Goal: Information Seeking & Learning: Learn about a topic

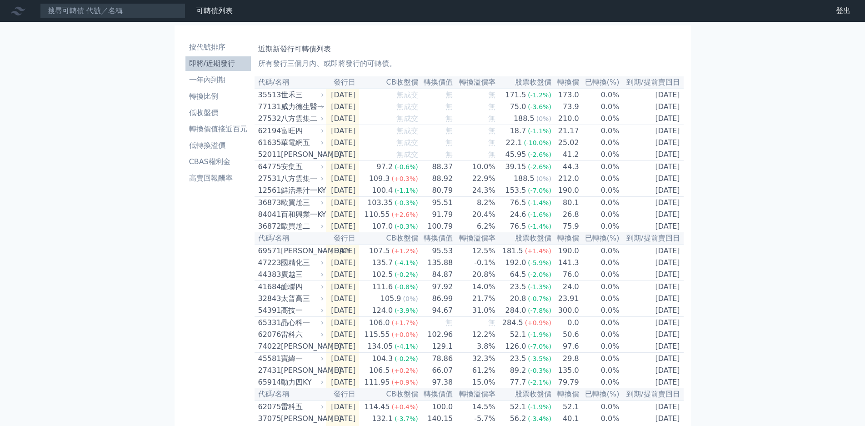
click at [864, 180] on div "可轉債列表 財務數據 可轉債列表 財務數據 登出 登出 按代號排序 即將/近期發行 一年內到期 轉換比例 低收盤價 轉換價值接近百元 低轉換溢價" at bounding box center [432, 321] width 865 height 642
click at [196, 42] on li "按代號排序" at bounding box center [217, 47] width 65 height 11
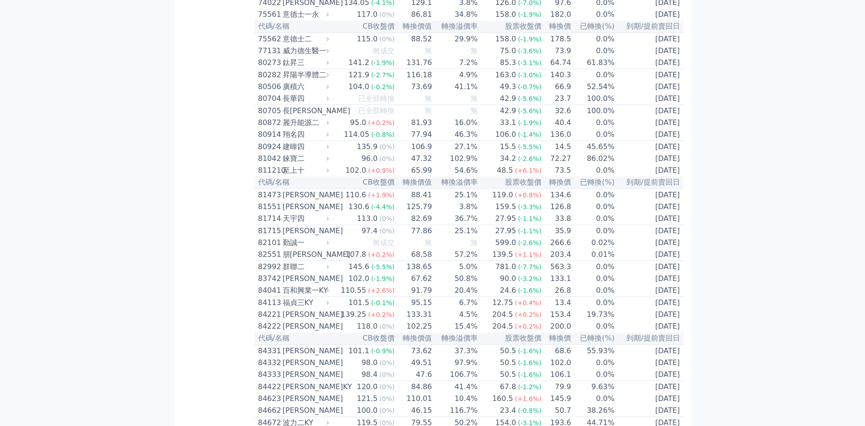
scroll to position [4519, 0]
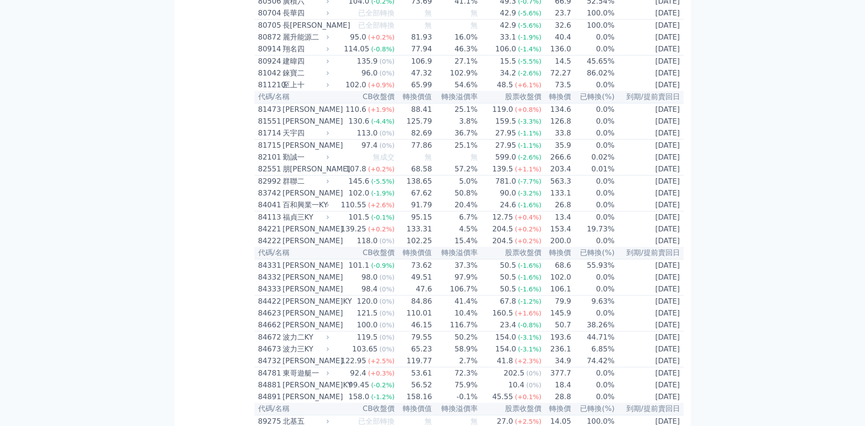
scroll to position [4706, 0]
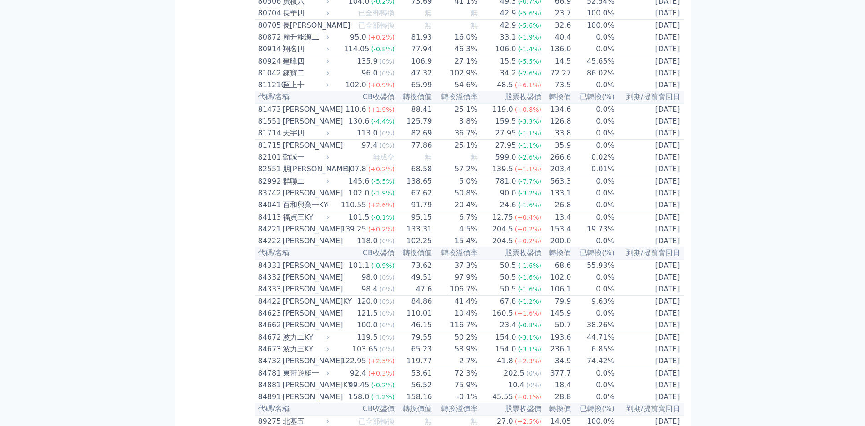
scroll to position [4616, 0]
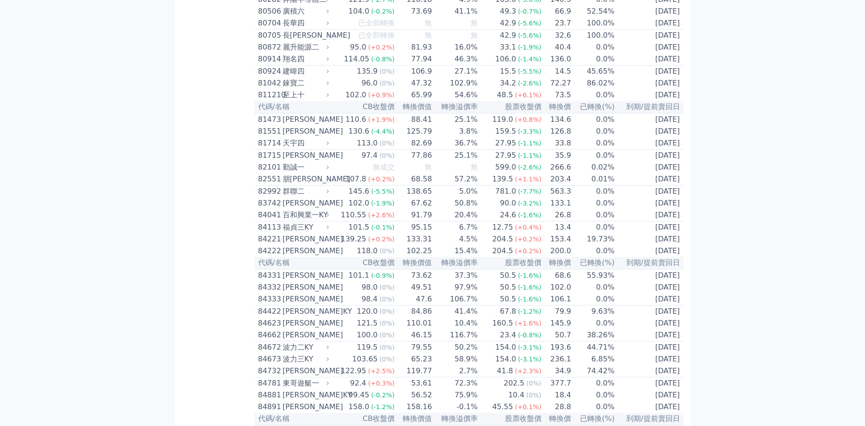
scroll to position [4706, 0]
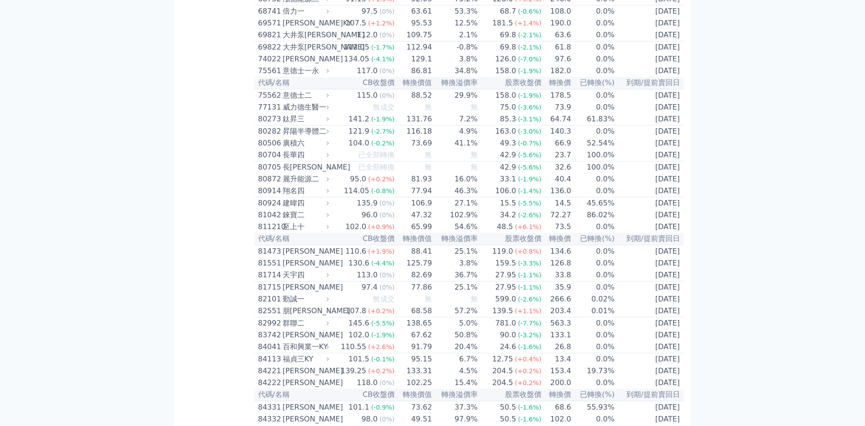
scroll to position [4616, 0]
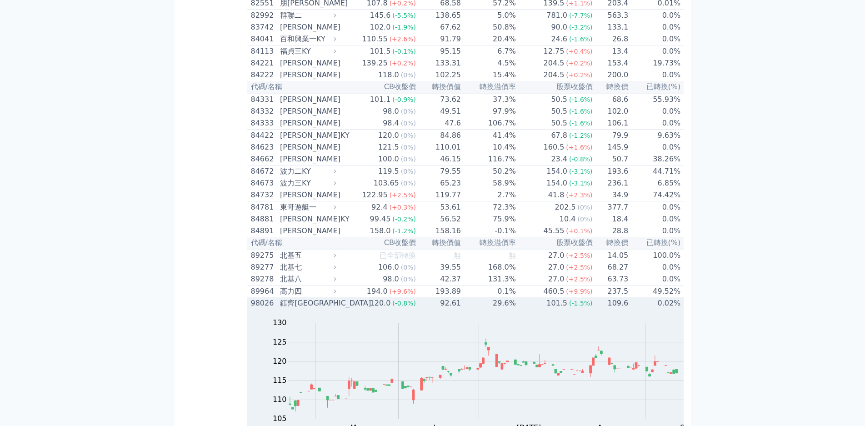
scroll to position [4843, 0]
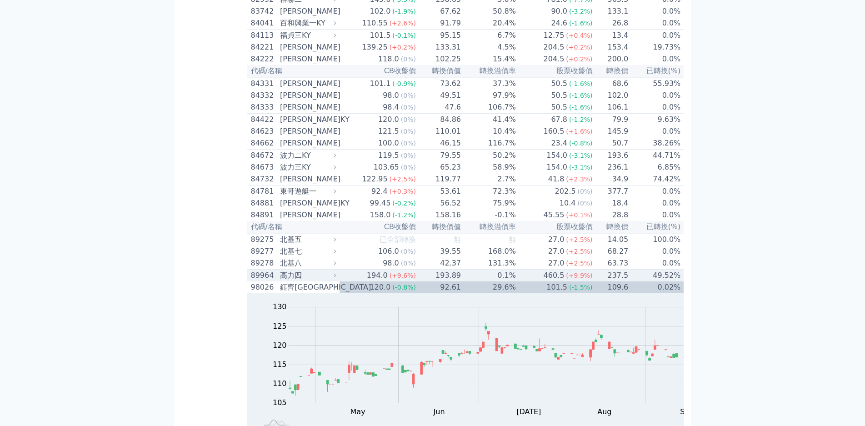
click at [280, 270] on div "高力四" at bounding box center [307, 275] width 54 height 11
